Goal: Task Accomplishment & Management: Manage account settings

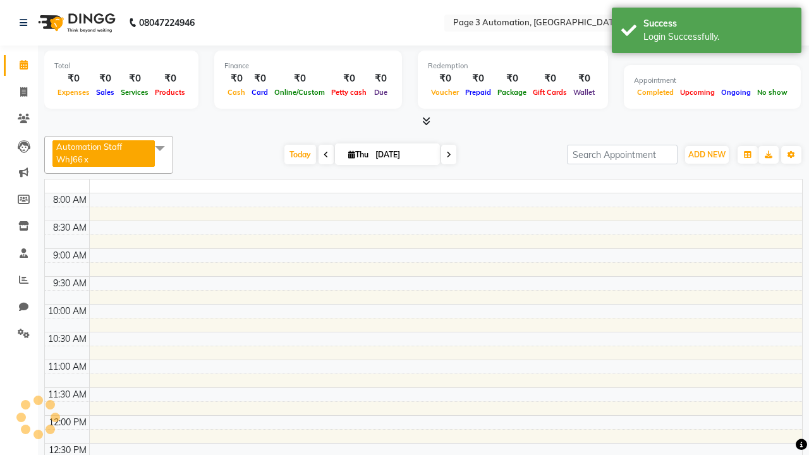
select select "en"
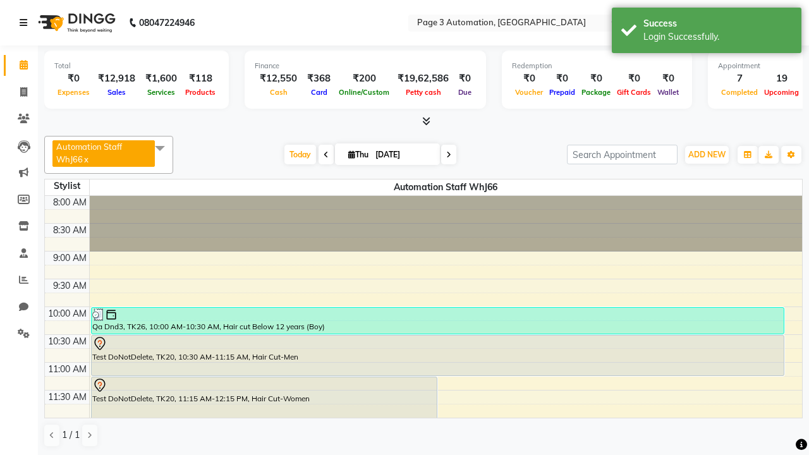
click at [26, 23] on icon at bounding box center [24, 22] width 8 height 9
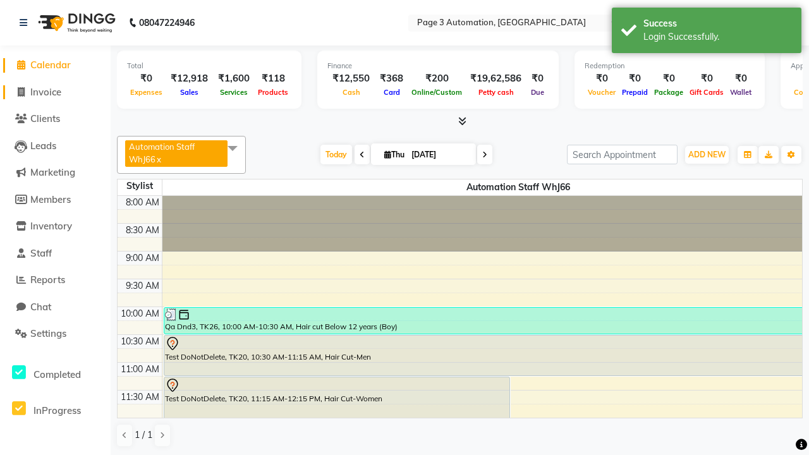
click at [55, 92] on span "Invoice" at bounding box center [45, 92] width 31 height 12
select select "2774"
select select "service"
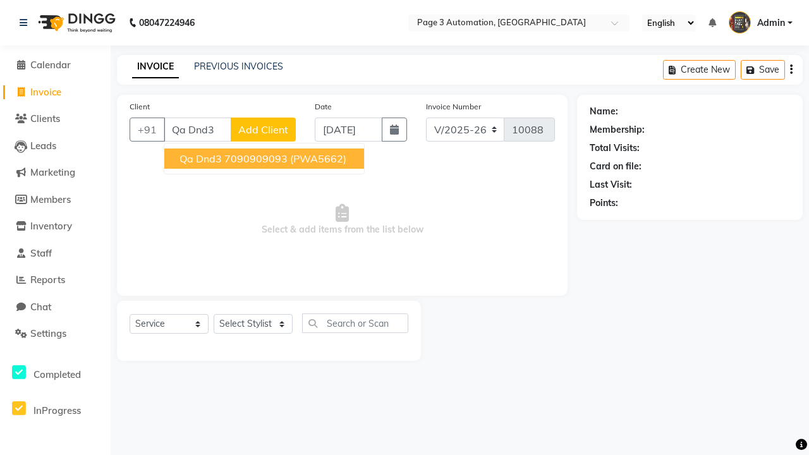
click at [265, 159] on ngb-highlight "7090909093" at bounding box center [255, 158] width 63 height 13
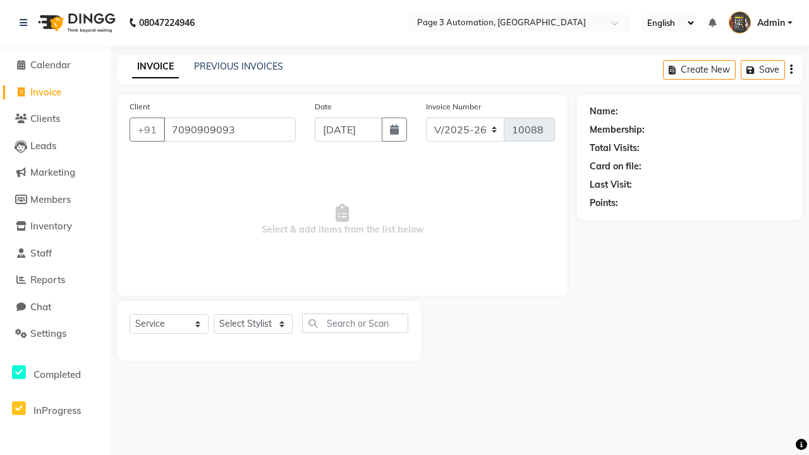
type input "7090909093"
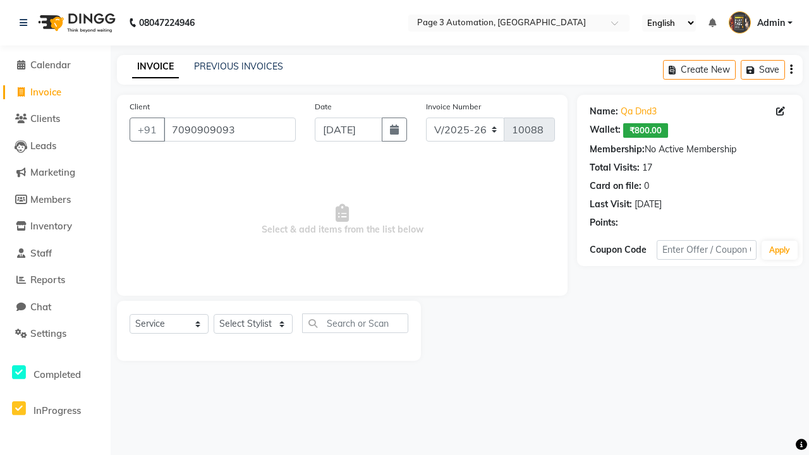
select select "71572"
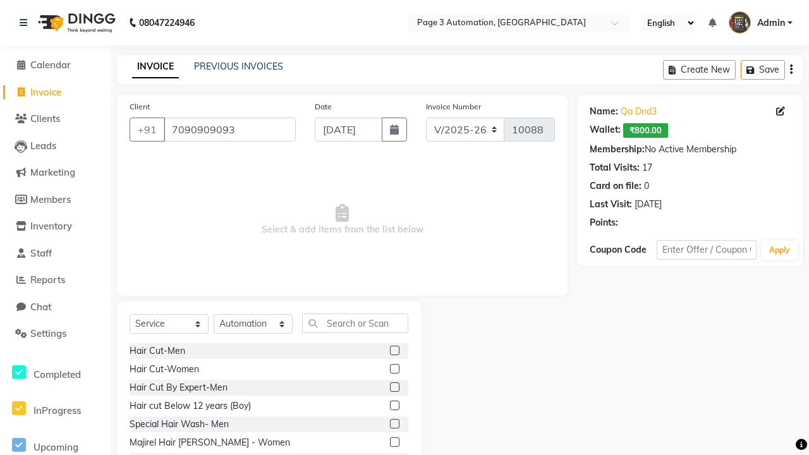
click at [394, 406] on label at bounding box center [394, 405] width 9 height 9
click at [394, 406] on input "checkbox" at bounding box center [394, 406] width 8 height 8
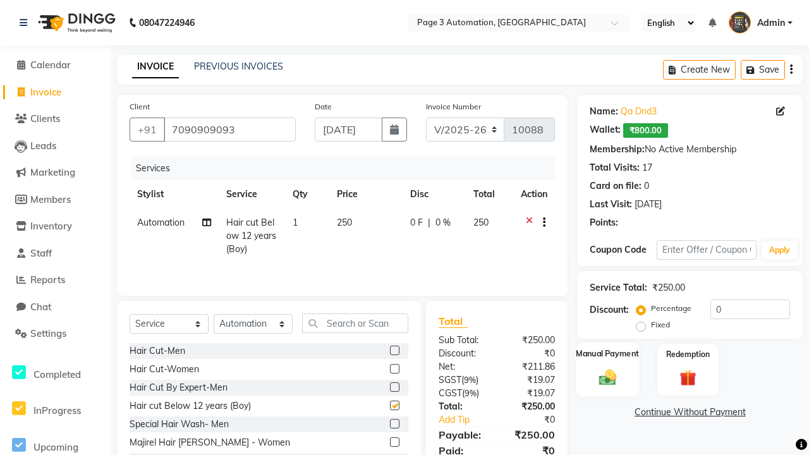
click at [607, 354] on label "Manual Payment" at bounding box center [607, 354] width 63 height 12
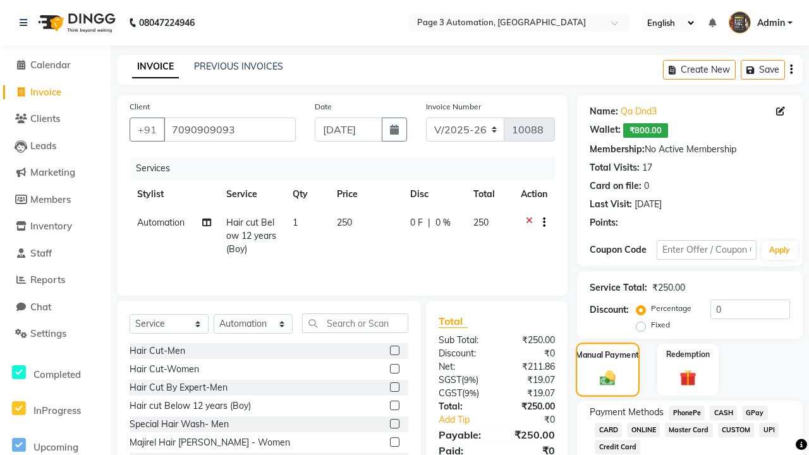
checkbox input "false"
click at [643, 430] on span "ONLINE" at bounding box center [643, 430] width 33 height 15
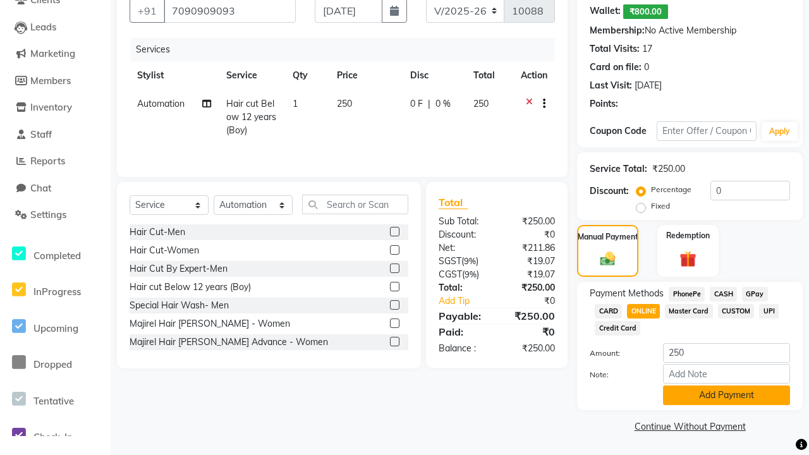
click at [726, 395] on button "Add Payment" at bounding box center [726, 395] width 127 height 20
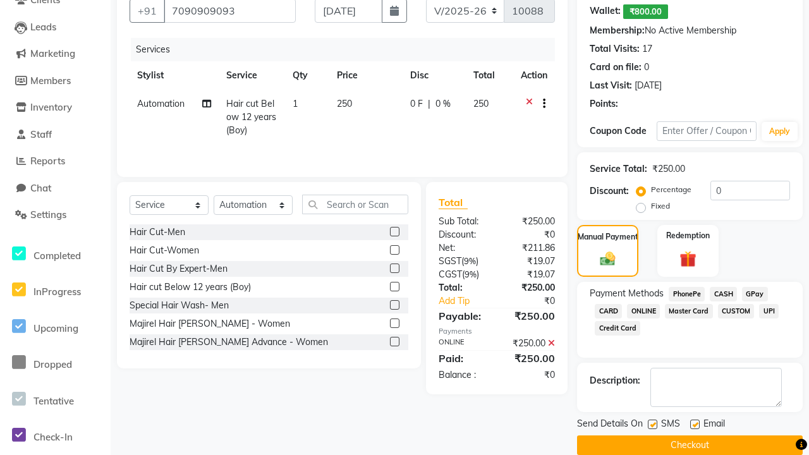
click at [652, 424] on label at bounding box center [652, 424] width 9 height 9
click at [652, 424] on input "checkbox" at bounding box center [652, 425] width 8 height 8
checkbox input "false"
click at [695, 424] on label at bounding box center [694, 424] width 9 height 9
click at [695, 424] on input "checkbox" at bounding box center [694, 425] width 8 height 8
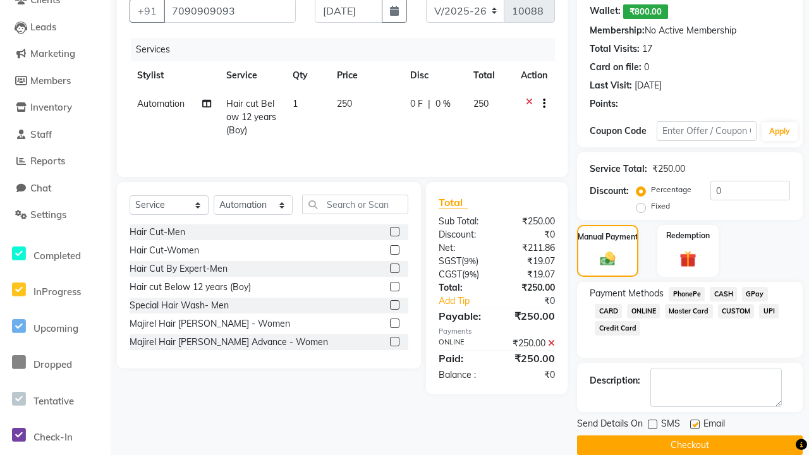
checkbox input "false"
click at [689, 445] on button "Checkout" at bounding box center [690, 445] width 226 height 20
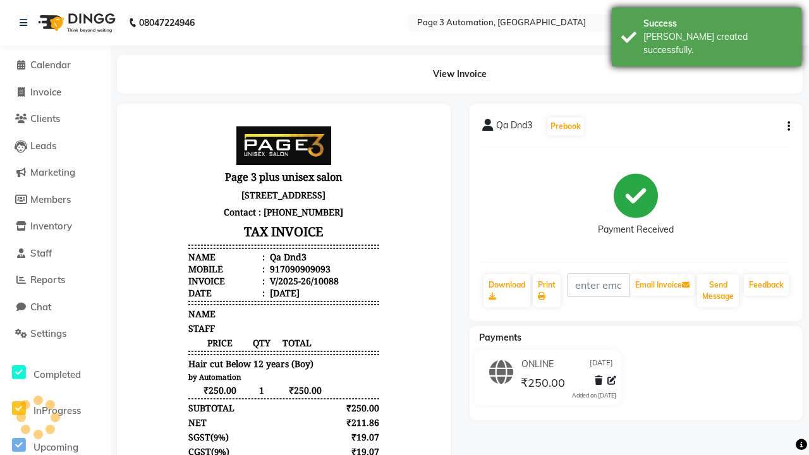
click at [707, 32] on div "[PERSON_NAME] created successfully." at bounding box center [717, 43] width 149 height 27
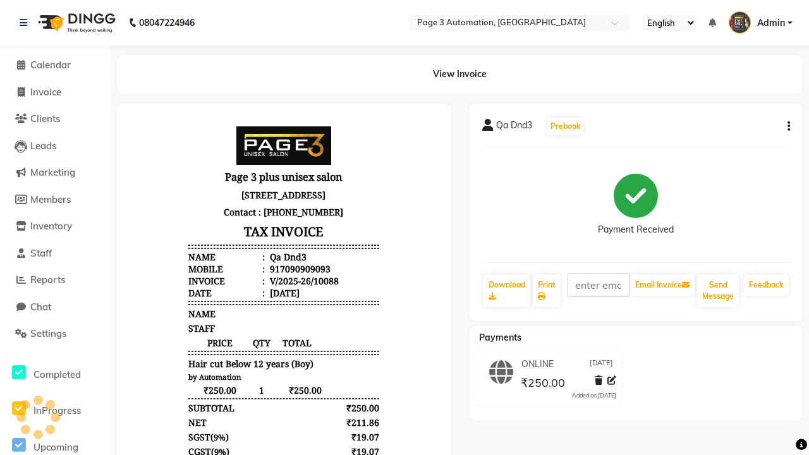
click at [786, 126] on button "button" at bounding box center [786, 126] width 8 height 13
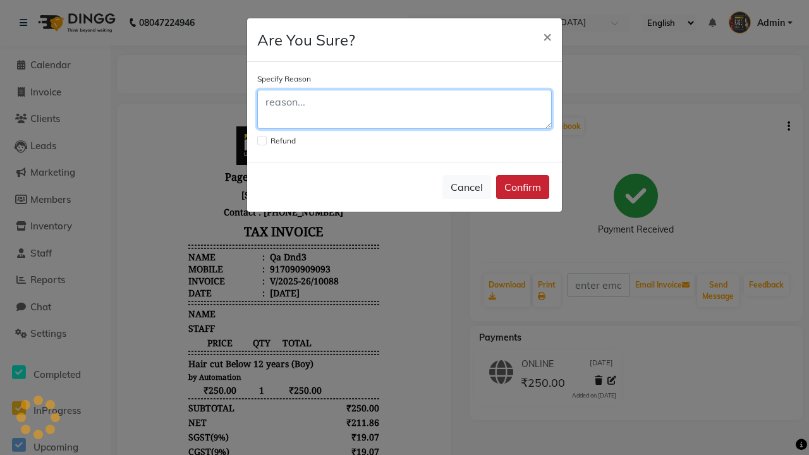
click at [404, 109] on textarea at bounding box center [404, 109] width 294 height 39
type textarea "Testing"
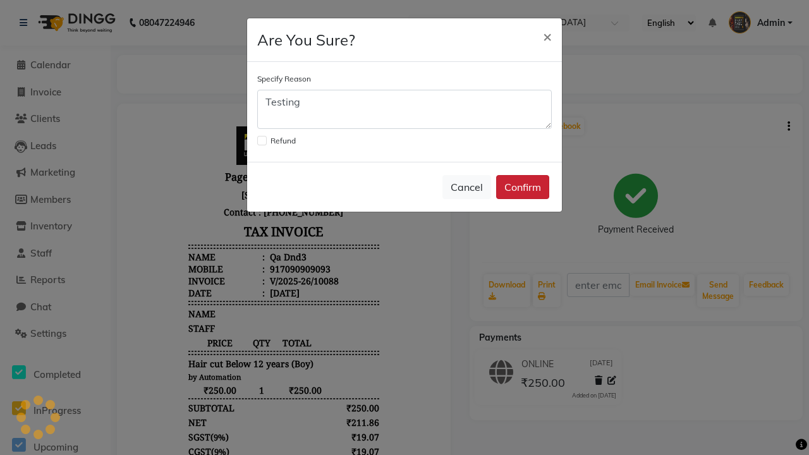
click at [523, 187] on button "Confirm" at bounding box center [522, 187] width 53 height 24
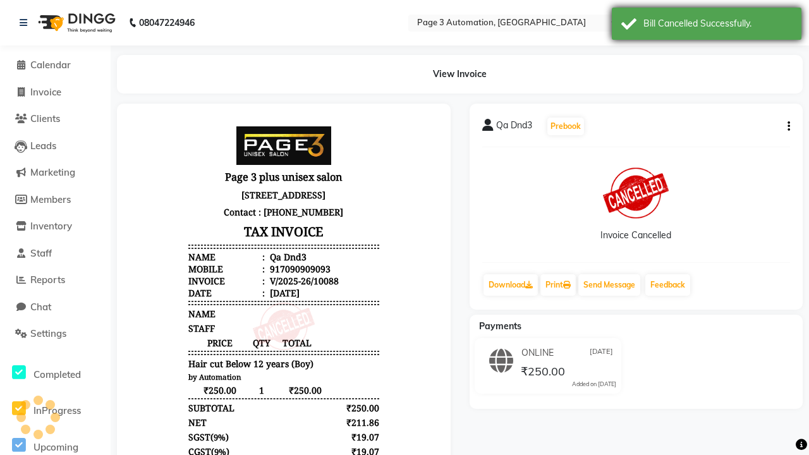
click at [707, 25] on div "Bill Cancelled Successfully." at bounding box center [717, 23] width 149 height 13
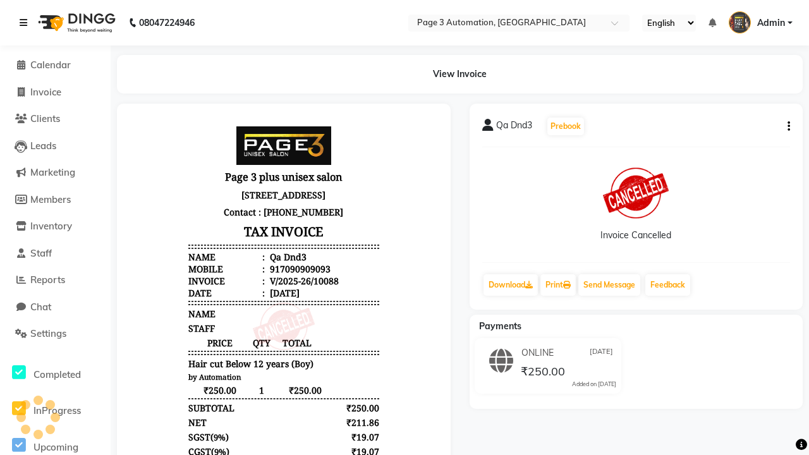
click at [26, 23] on icon at bounding box center [24, 22] width 8 height 9
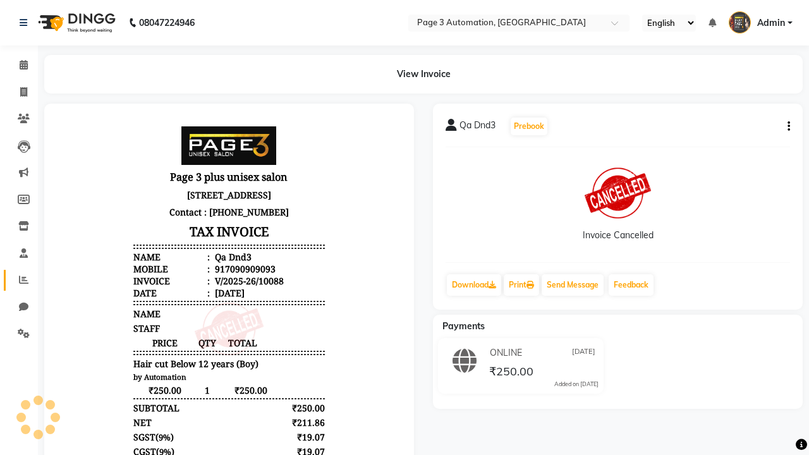
click at [19, 280] on icon at bounding box center [23, 279] width 9 height 9
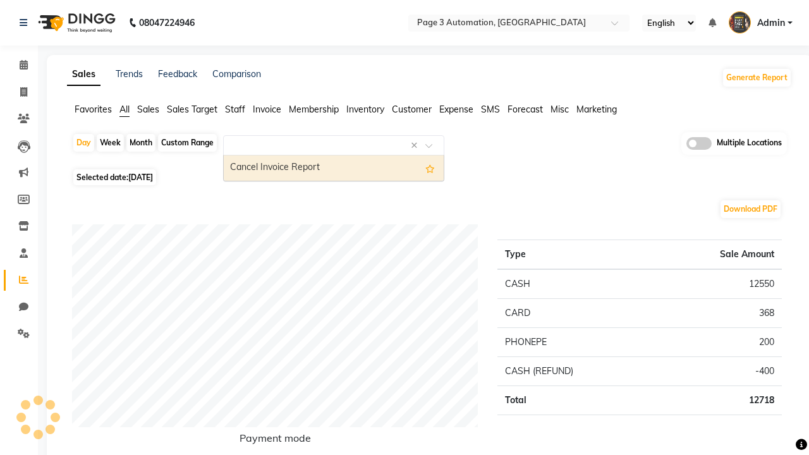
type input "Cancel Invoice Report"
click at [334, 168] on div "Cancel Invoice Report" at bounding box center [334, 167] width 220 height 25
select select "full_report"
select select "csv"
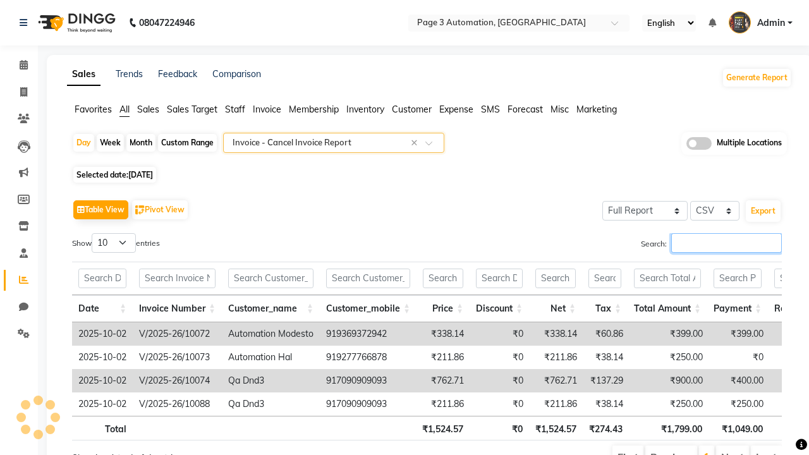
type input "V/2025-26/10088"
